Goal: Transaction & Acquisition: Purchase product/service

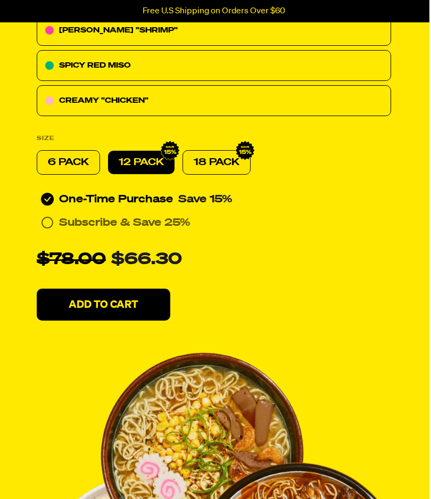
scroll to position [558, 0]
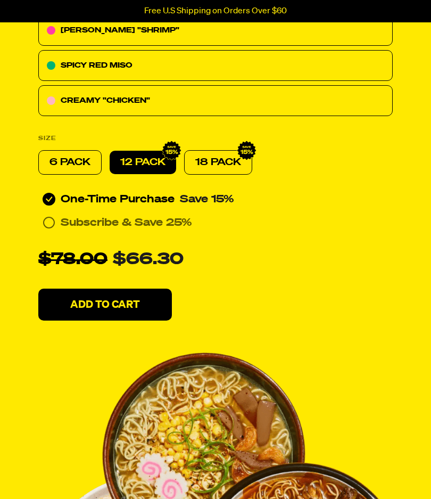
click at [85, 156] on p "6 PACK" at bounding box center [70, 162] width 41 height 13
radio input "true"
radio input "false"
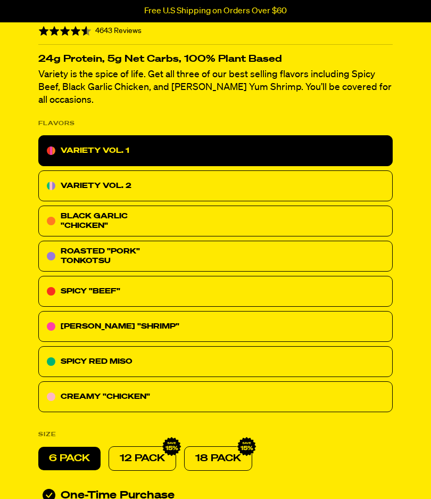
scroll to position [261, 0]
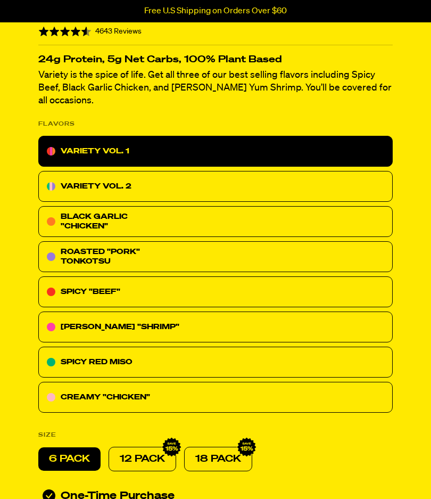
click at [150, 388] on div "CREAMY "CHICKEN"" at bounding box center [215, 397] width 355 height 31
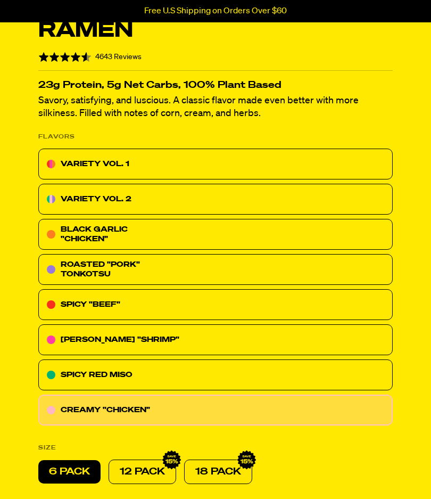
scroll to position [261, 0]
click at [163, 270] on div "ROASTED "PORK" TONKOTSU" at bounding box center [114, 269] width 106 height 19
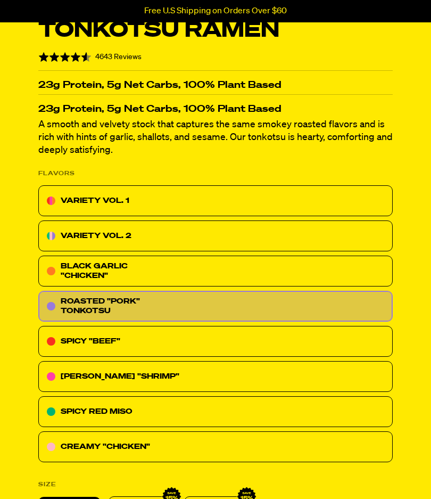
click at [170, 373] on div "[PERSON_NAME] "SHRIMP"" at bounding box center [215, 376] width 355 height 31
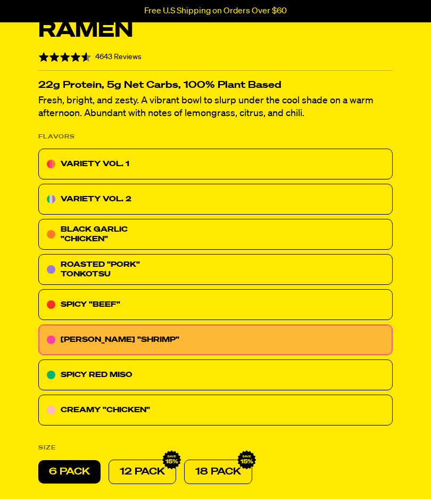
click at [170, 395] on div "CREAMY "CHICKEN"" at bounding box center [215, 410] width 355 height 31
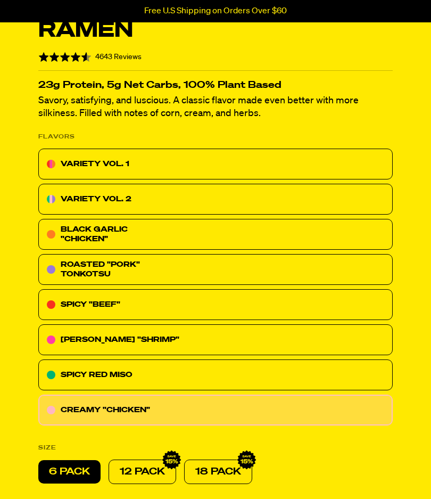
click at [75, 471] on p "6 PACK" at bounding box center [69, 471] width 41 height 13
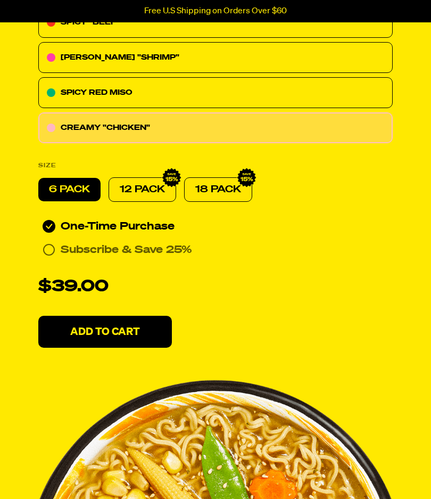
scroll to position [544, 0]
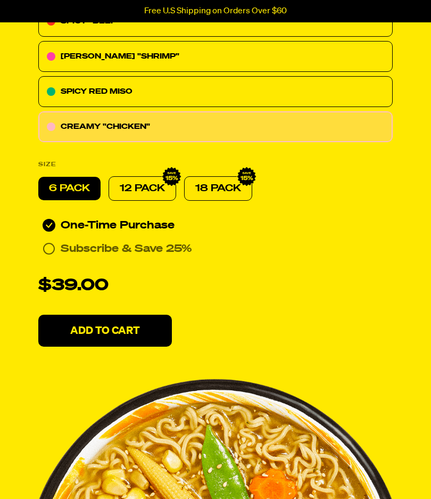
click at [126, 331] on p "Add To Cart" at bounding box center [105, 331] width 70 height 11
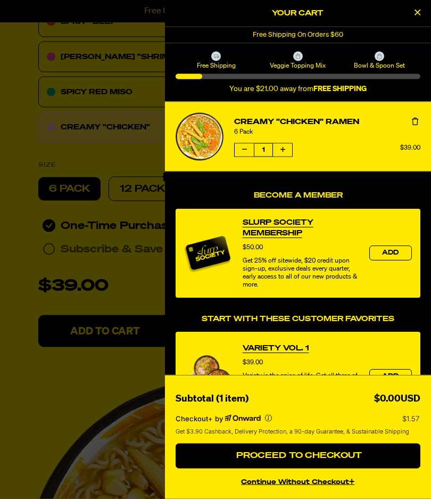
scroll to position [545, 0]
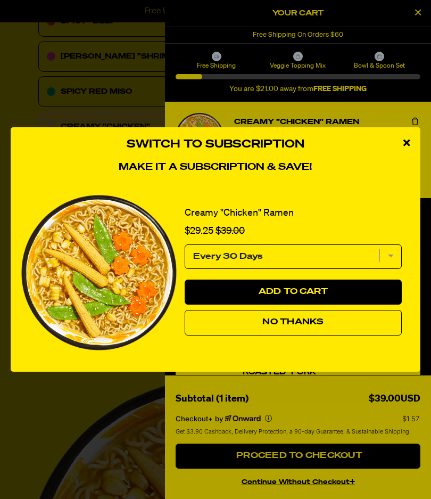
click at [281, 326] on span "No Thanks" at bounding box center [293, 322] width 61 height 9
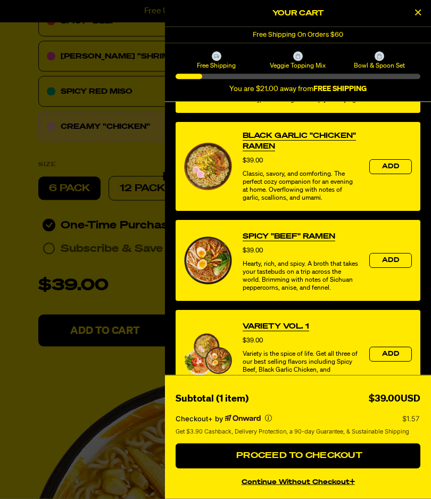
scroll to position [547, 0]
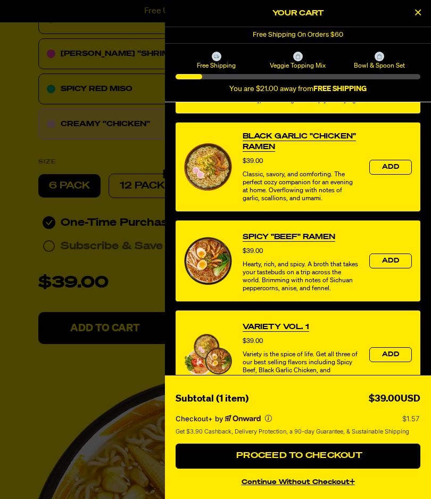
click at [304, 488] on button "continue without Checkout+" at bounding box center [298, 480] width 245 height 15
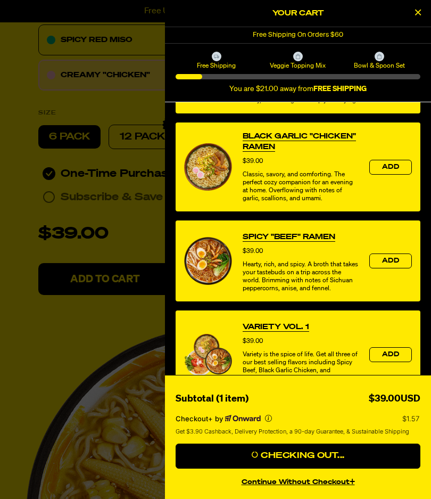
scroll to position [287, 0]
